Goal: Check status: Check status

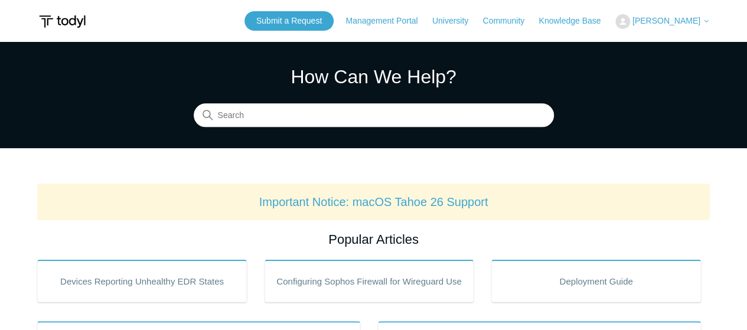
click at [660, 21] on span "[PERSON_NAME]" at bounding box center [666, 20] width 68 height 9
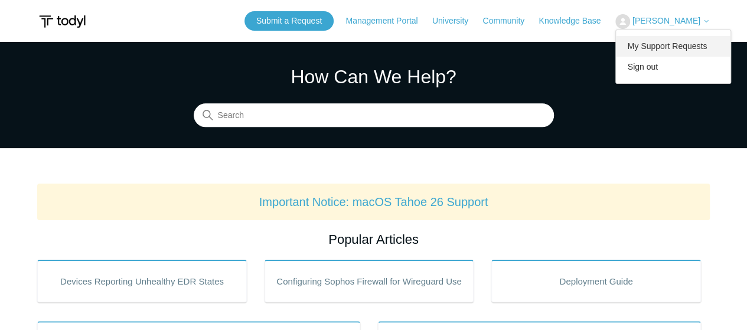
click at [662, 41] on link "My Support Requests" at bounding box center [673, 46] width 115 height 21
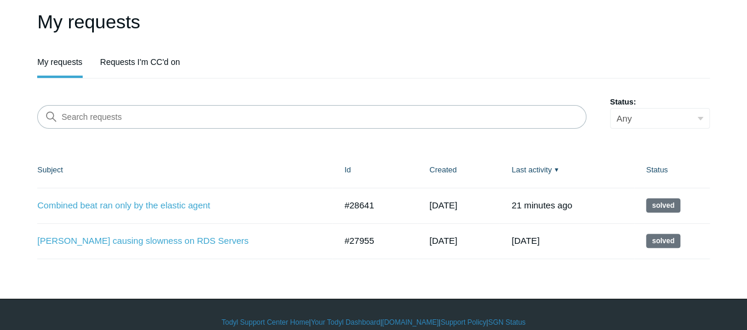
scroll to position [91, 0]
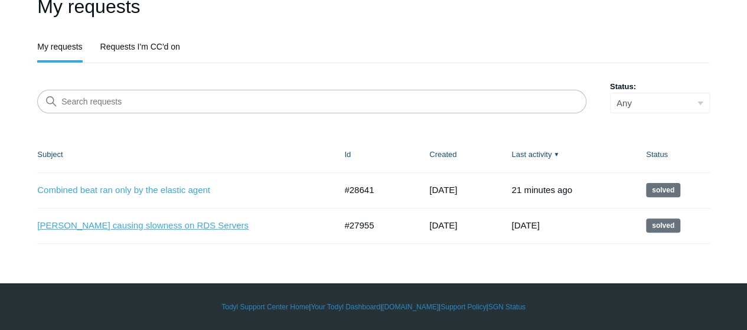
click at [153, 222] on link "Todyl causing slowness on RDS Servers" at bounding box center [177, 226] width 280 height 14
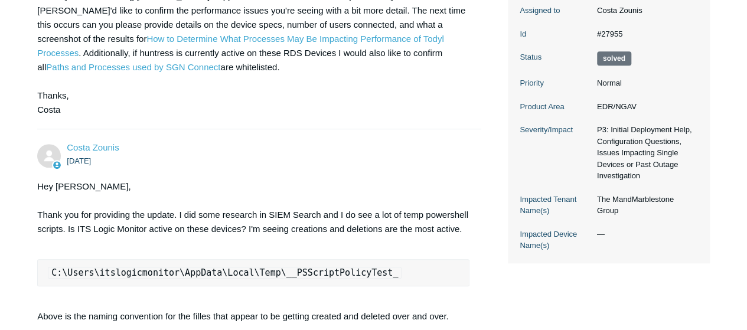
scroll to position [289, 0]
